Goal: Communication & Community: Ask a question

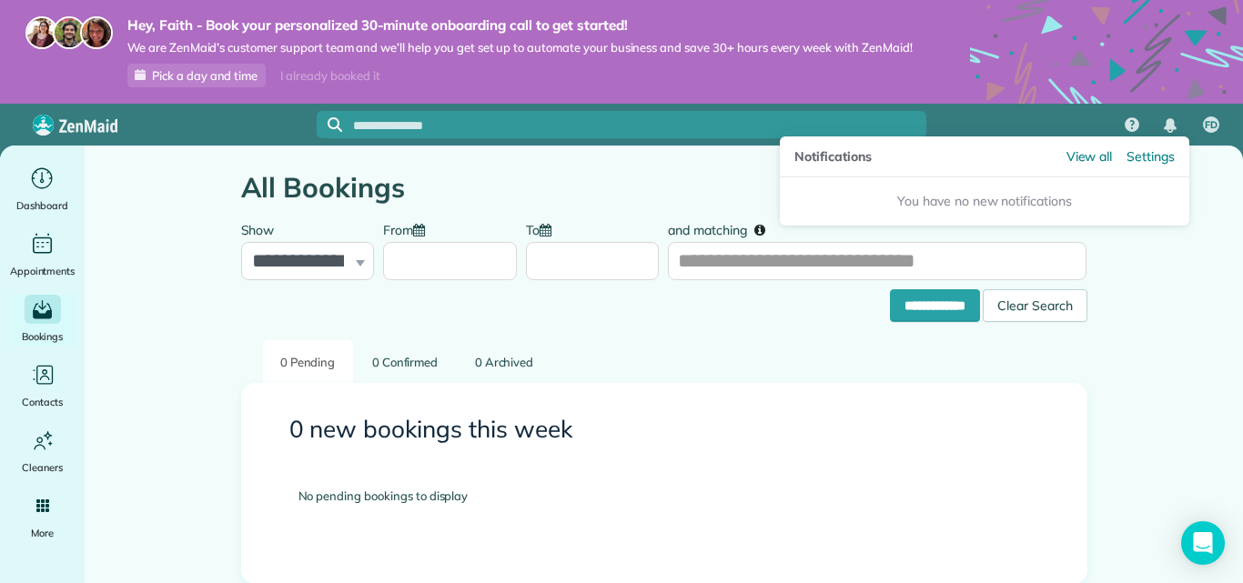
click at [1165, 111] on div "Notifications" at bounding box center [1170, 126] width 38 height 40
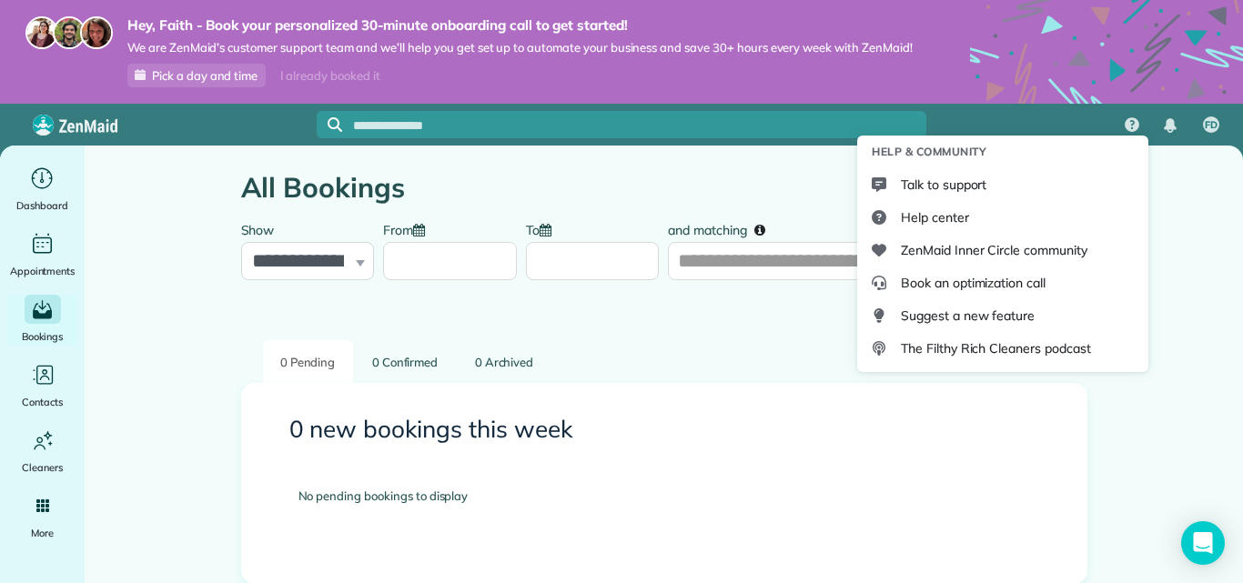
click at [1137, 178] on div "Talk to support" at bounding box center [1002, 184] width 277 height 33
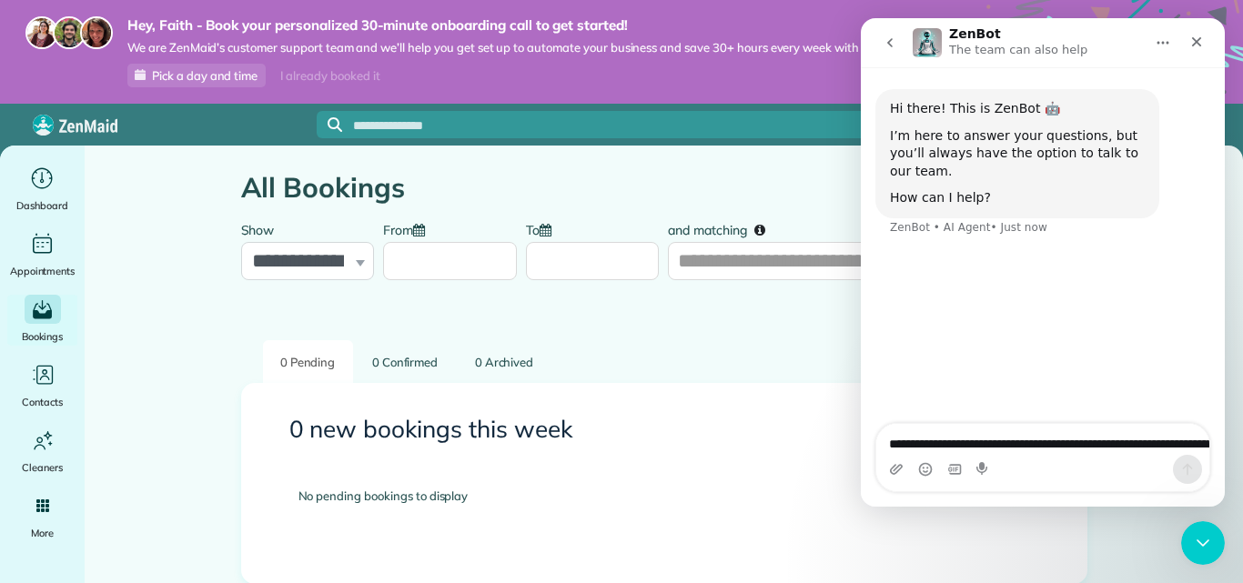
type textarea "..."
click at [512, 349] on link "0 Archived" at bounding box center [504, 361] width 94 height 43
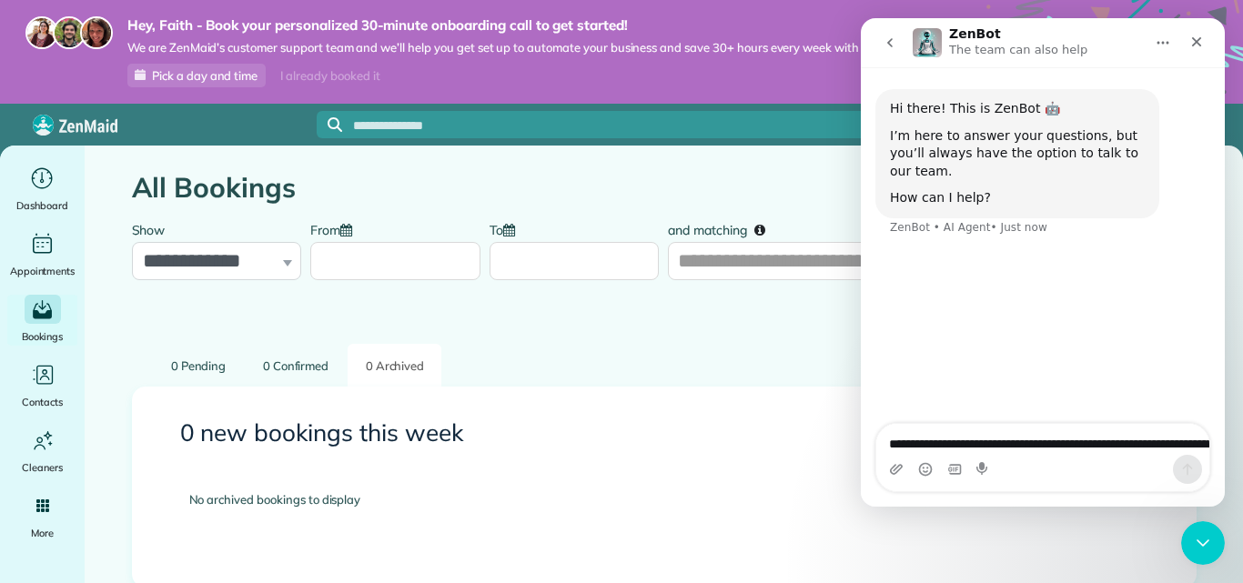
click at [1206, 44] on div "Close" at bounding box center [1196, 41] width 33 height 33
